Goal: Task Accomplishment & Management: Manage account settings

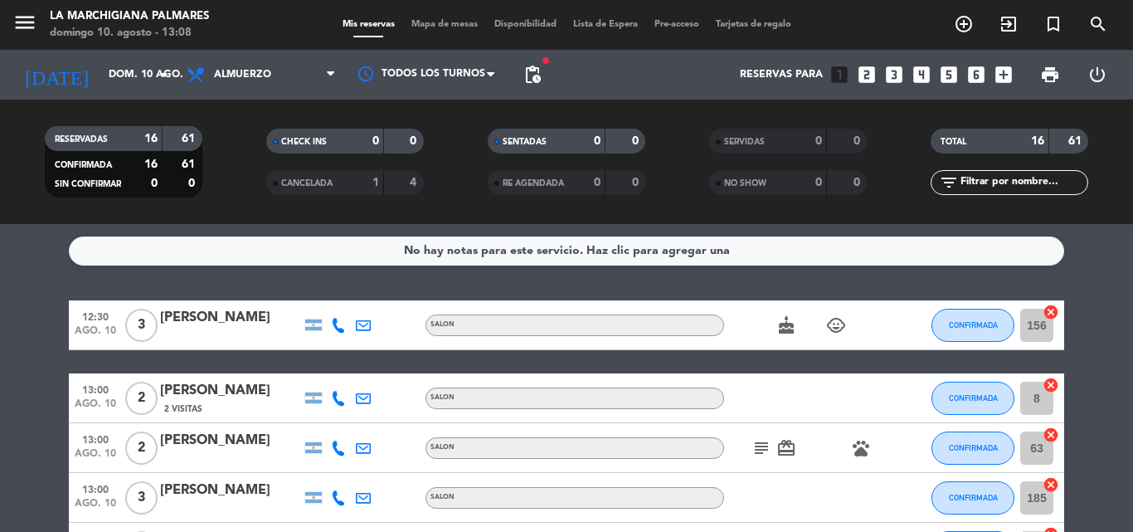
click at [763, 30] on div "Mis reservas Mapa de mesas Disponibilidad Lista de Espera Pre-acceso Tarjetas d…" at bounding box center [567, 24] width 466 height 15
click at [763, 26] on span "Tarjetas de regalo" at bounding box center [754, 24] width 92 height 9
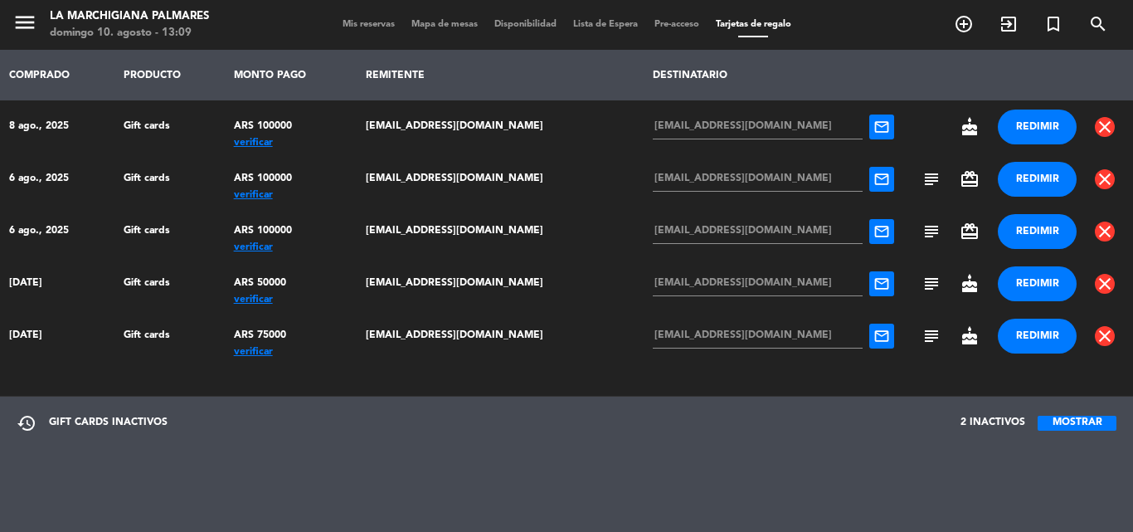
click at [376, 27] on span "Mis reservas" at bounding box center [368, 24] width 69 height 9
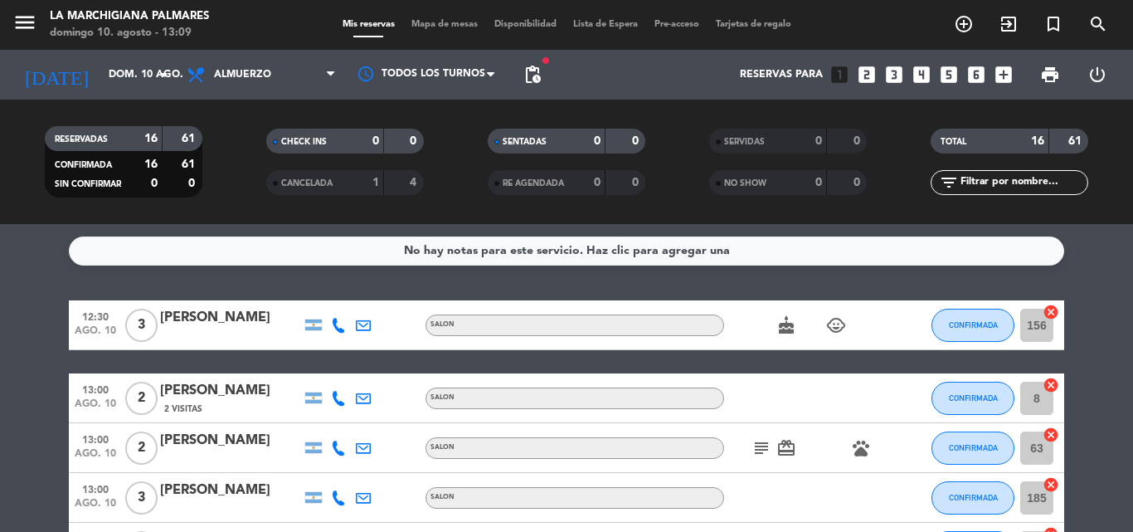
click at [778, 447] on icon "card_giftcard" at bounding box center [787, 448] width 20 height 20
click at [766, 446] on icon "subject" at bounding box center [762, 448] width 20 height 20
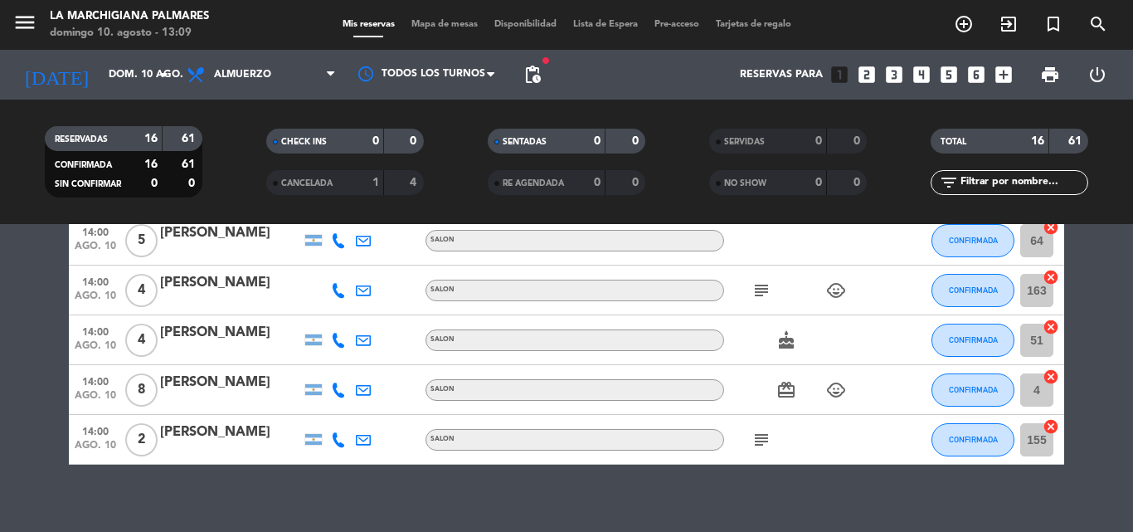
scroll to position [718, 0]
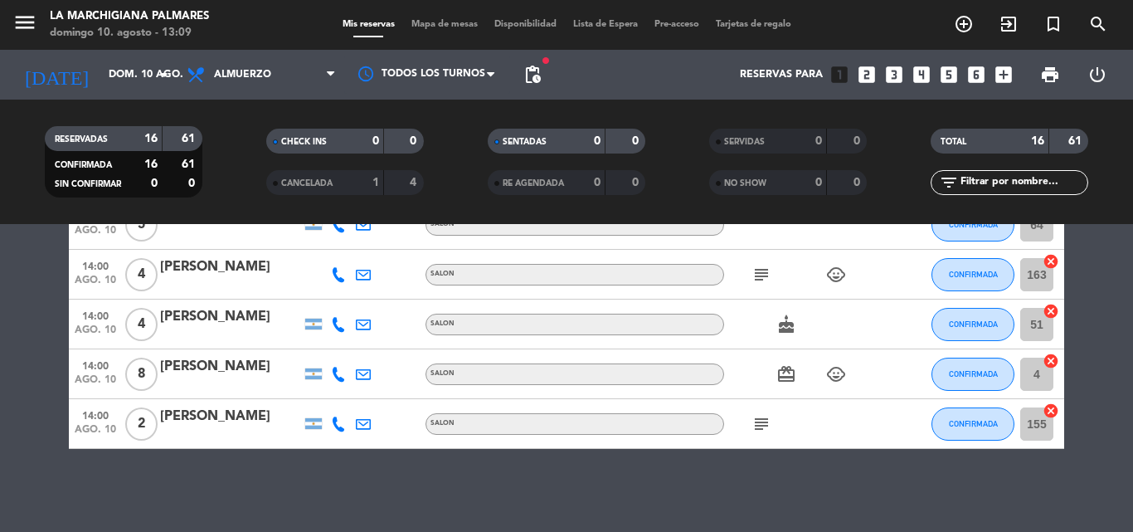
click at [763, 18] on div "Mis reservas Mapa de mesas Disponibilidad Lista de Espera Pre-acceso Tarjetas d…" at bounding box center [567, 24] width 466 height 15
click at [763, 29] on span "Tarjetas de regalo" at bounding box center [754, 24] width 92 height 9
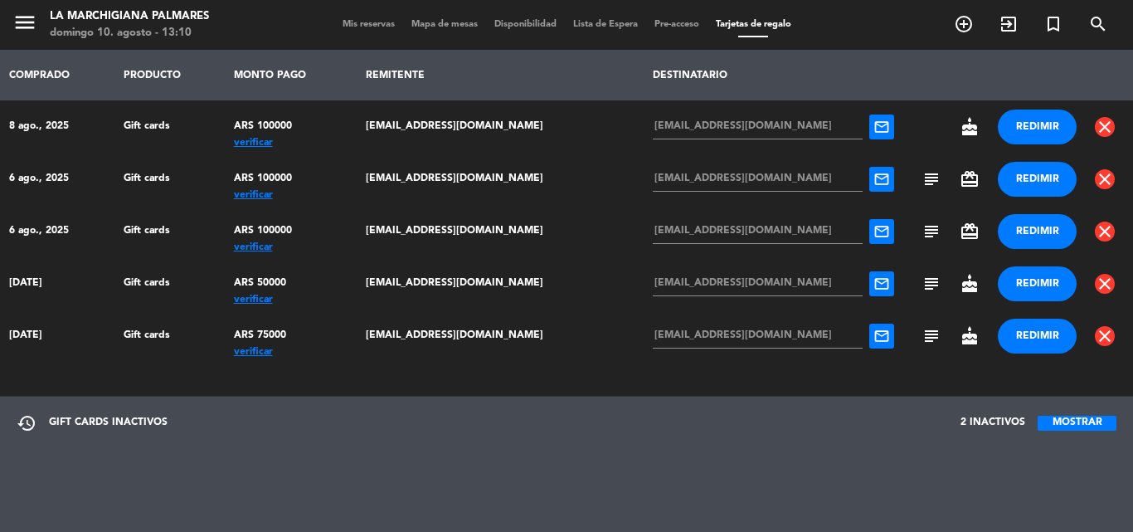
click at [265, 135] on div "ARS 100000" at bounding box center [291, 126] width 115 height 33
click at [262, 143] on div "verificar" at bounding box center [291, 143] width 115 height 0
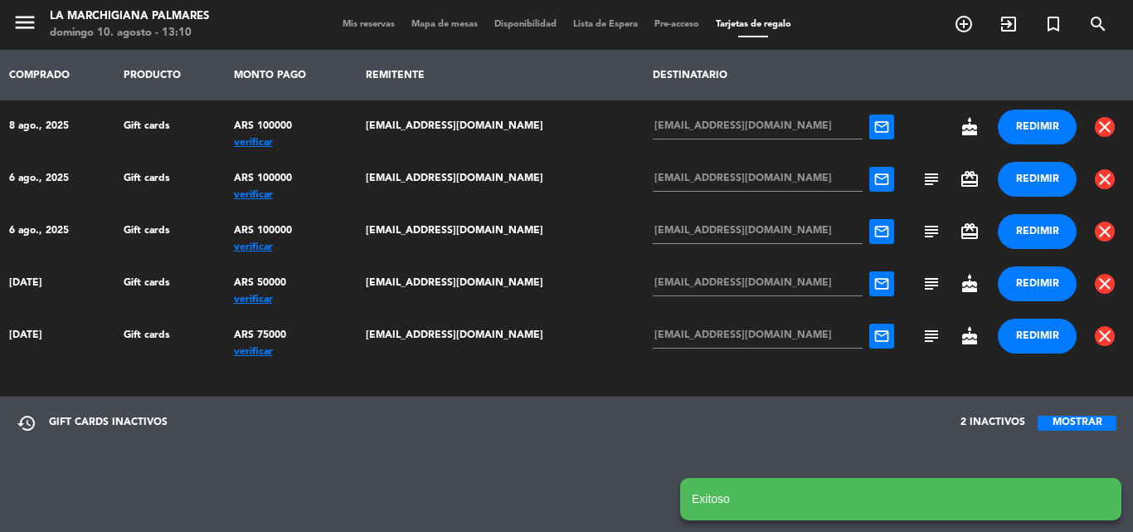
click at [807, 510] on notyf-toast "Exitoso" at bounding box center [900, 499] width 441 height 42
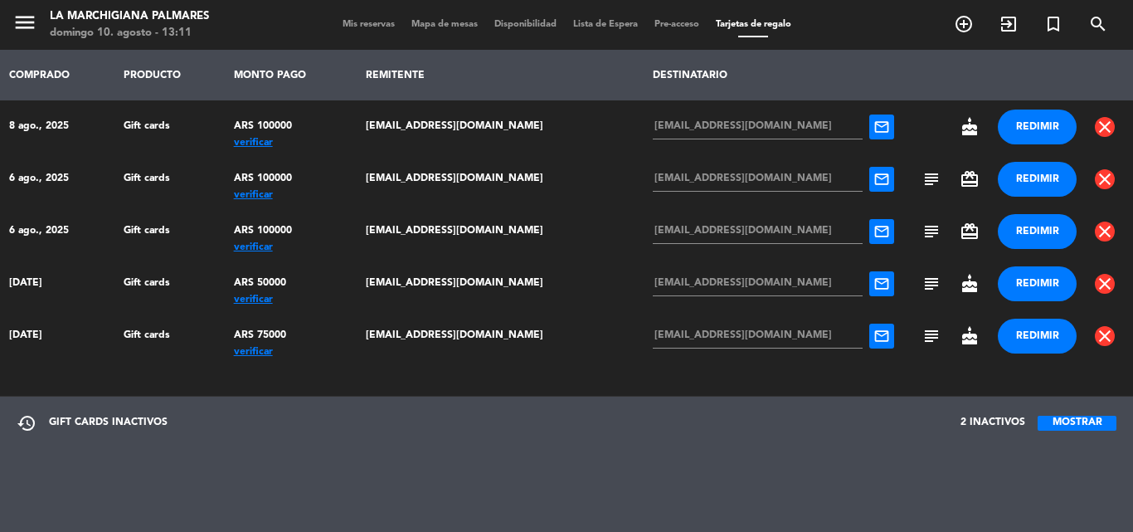
click at [925, 183] on span "subject" at bounding box center [932, 179] width 20 height 20
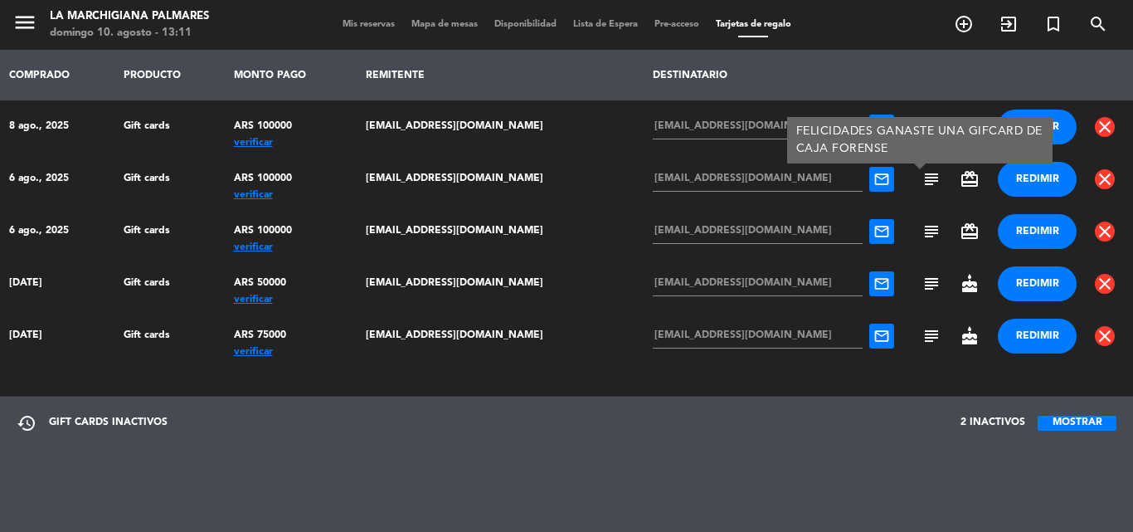
click at [961, 185] on span "card_giftcard" at bounding box center [970, 179] width 20 height 20
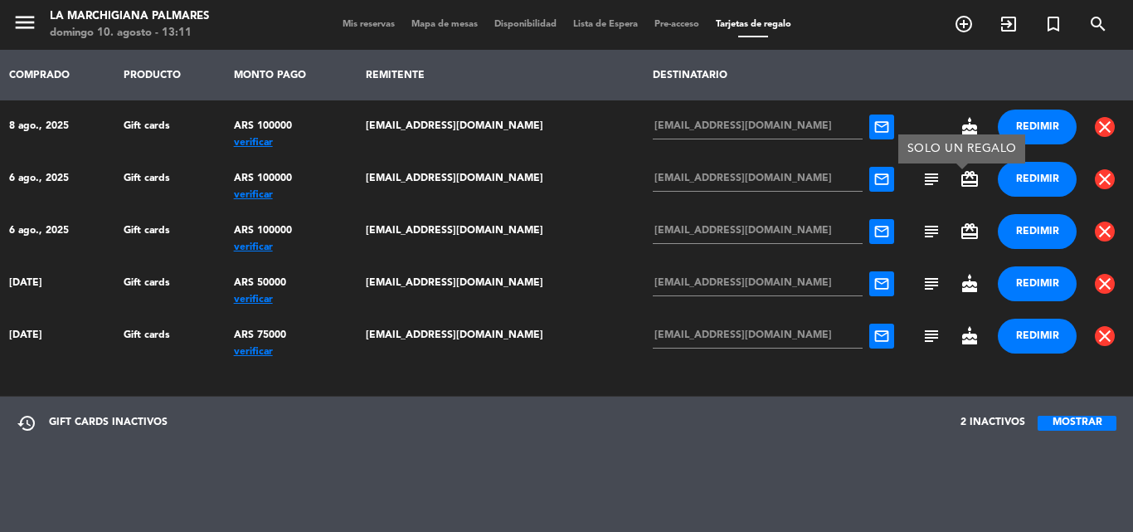
click at [250, 195] on div "verificar" at bounding box center [291, 195] width 115 height 0
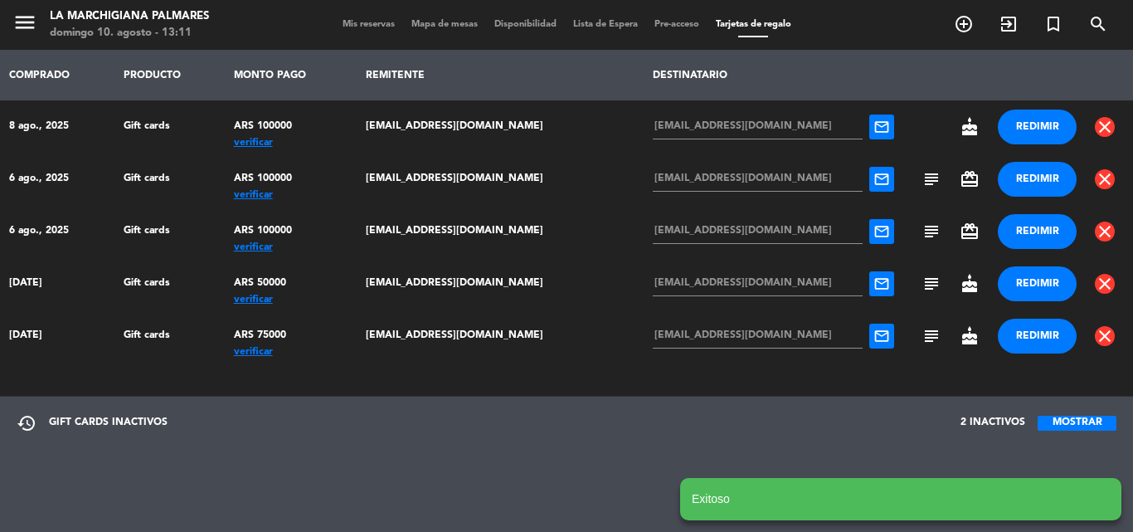
click at [771, 512] on notyf-toast "Exitoso" at bounding box center [900, 499] width 441 height 42
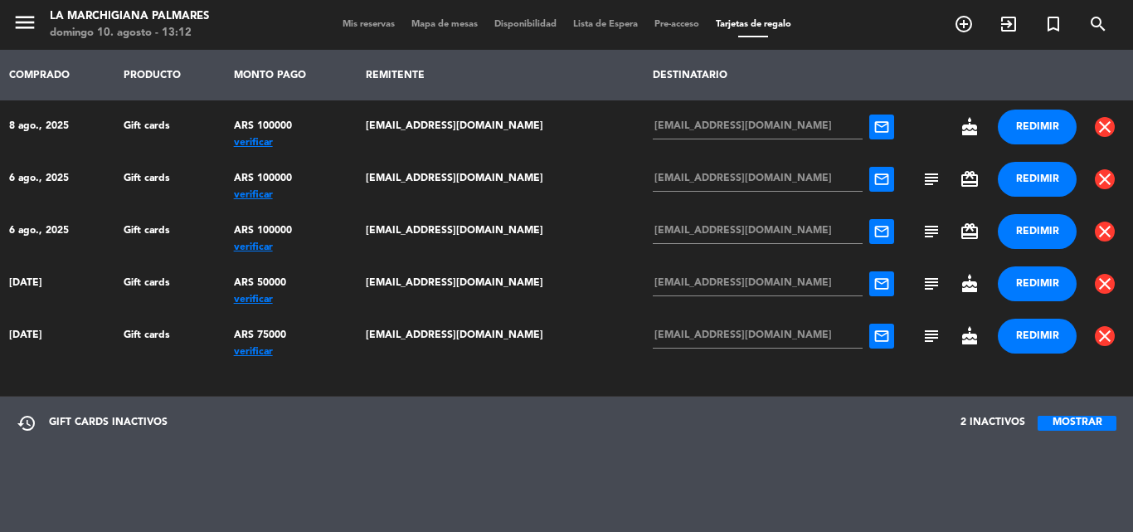
click at [1053, 426] on button "MOSTRAR" at bounding box center [1077, 423] width 79 height 15
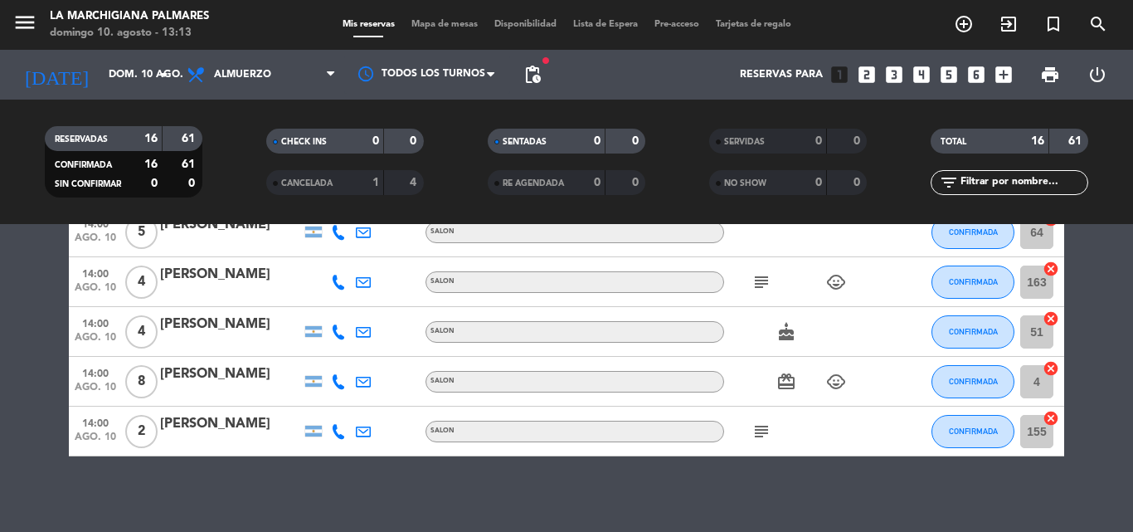
scroll to position [718, 0]
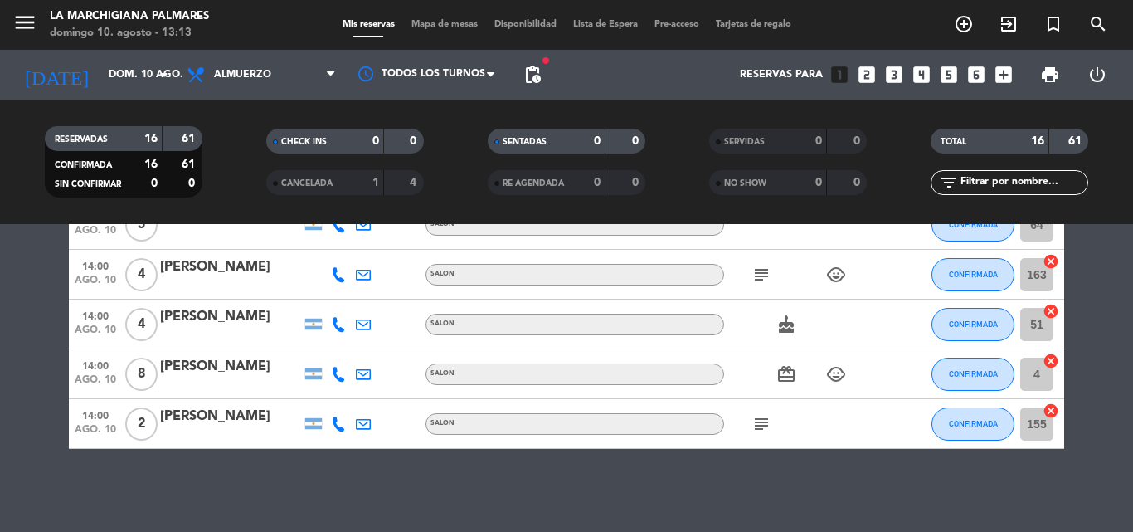
click at [777, 377] on icon "card_giftcard" at bounding box center [787, 374] width 20 height 20
click at [787, 27] on span "Tarjetas de regalo" at bounding box center [754, 24] width 92 height 9
